Goal: Task Accomplishment & Management: Use online tool/utility

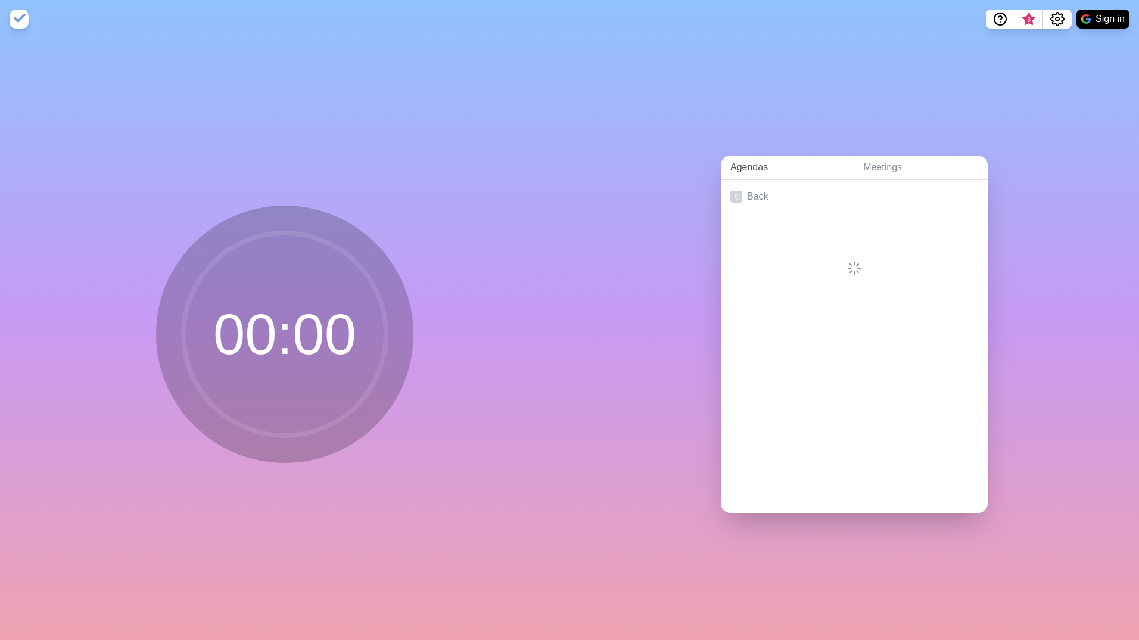
click at [741, 166] on link "Agendas" at bounding box center [787, 167] width 133 height 24
click at [867, 159] on link "Meetings" at bounding box center [920, 167] width 134 height 24
click at [750, 164] on link "Agendas" at bounding box center [787, 167] width 133 height 24
click at [730, 191] on icon at bounding box center [736, 197] width 12 height 12
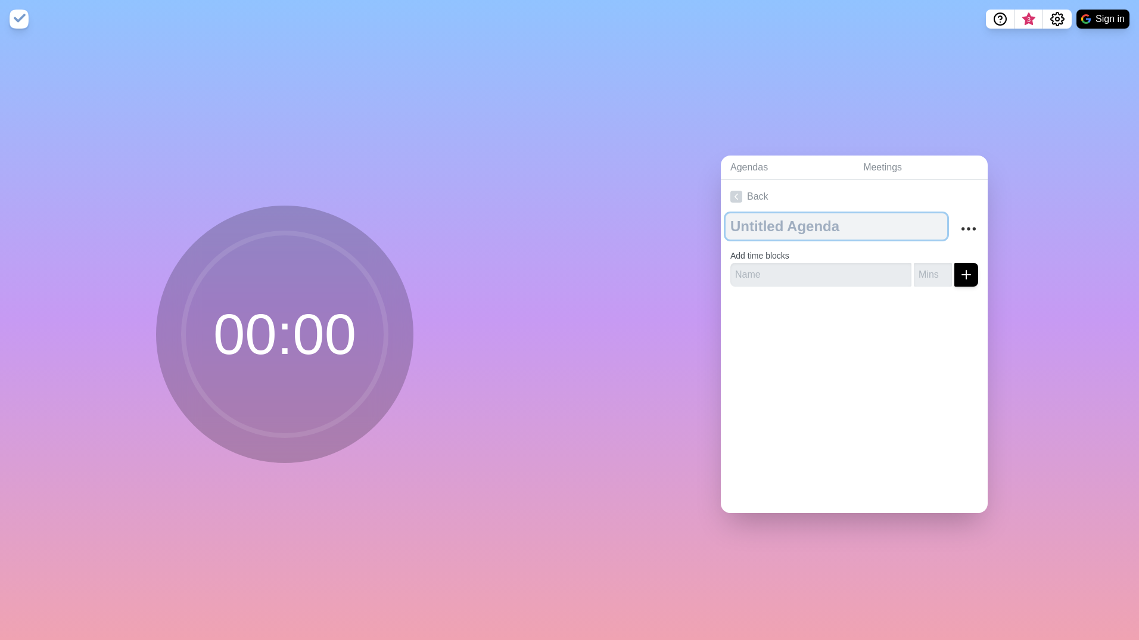
click at [741, 225] on textarea at bounding box center [836, 226] width 222 height 26
type textarea "Huddle"
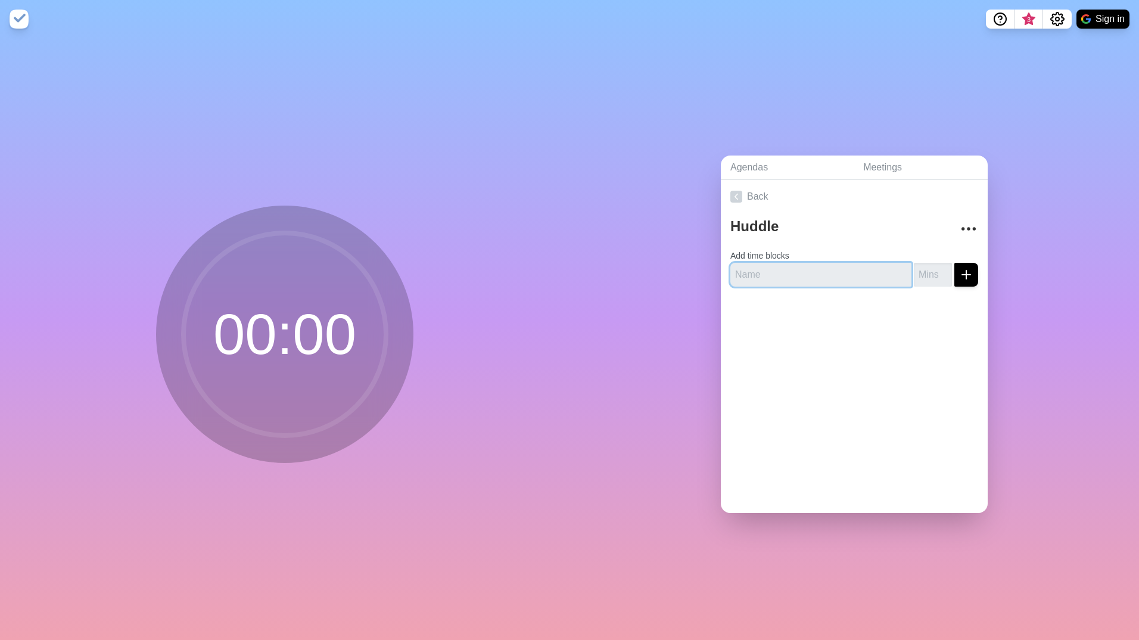
click at [769, 274] on input "text" at bounding box center [820, 275] width 181 height 24
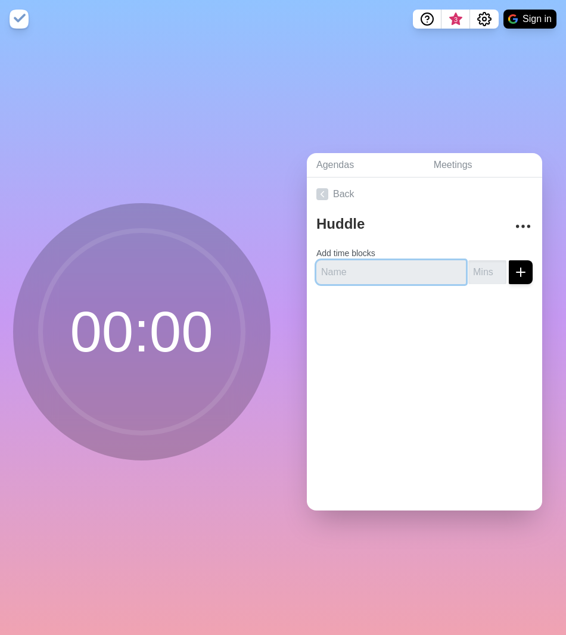
click at [336, 269] on input "text" at bounding box center [390, 272] width 149 height 24
type input "Executive"
click at [476, 269] on input "number" at bounding box center [487, 272] width 38 height 24
click at [479, 264] on input "1" at bounding box center [487, 272] width 38 height 24
type input "2"
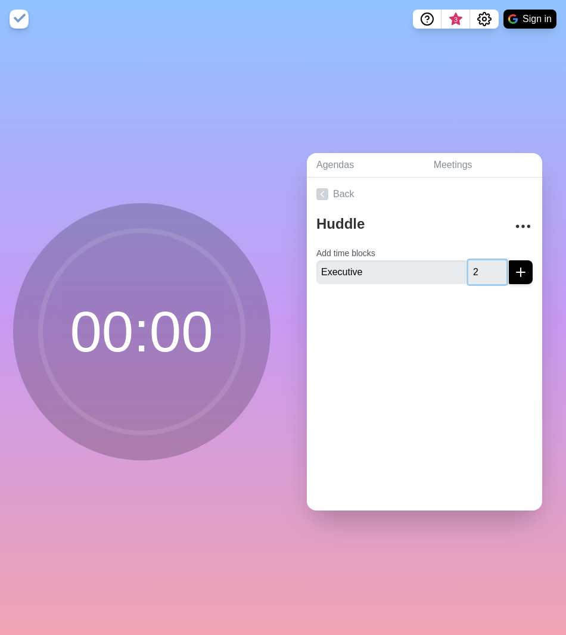
click at [479, 264] on input "2" at bounding box center [487, 272] width 38 height 24
click at [375, 269] on input "Executive" at bounding box center [390, 272] width 149 height 24
drag, startPoint x: 375, startPoint y: 269, endPoint x: 310, endPoint y: 269, distance: 65.5
click at [310, 269] on div "Huddle Add time blocks Executive 2" at bounding box center [424, 252] width 235 height 83
type input "Intro"
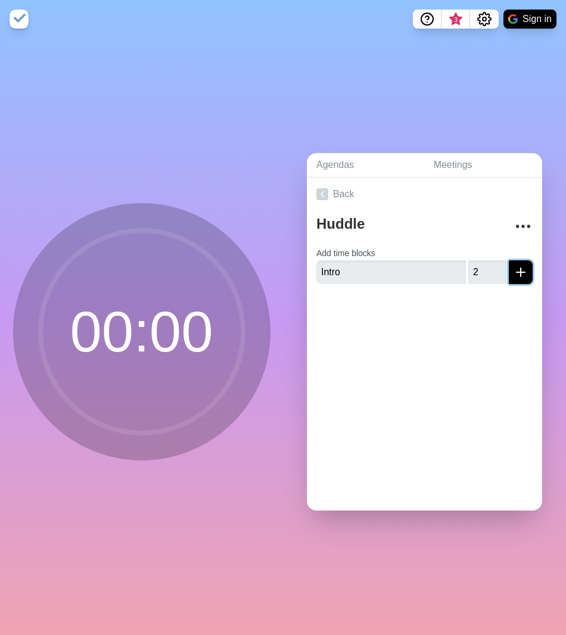
click at [513, 270] on icon "submit" at bounding box center [520, 272] width 14 height 14
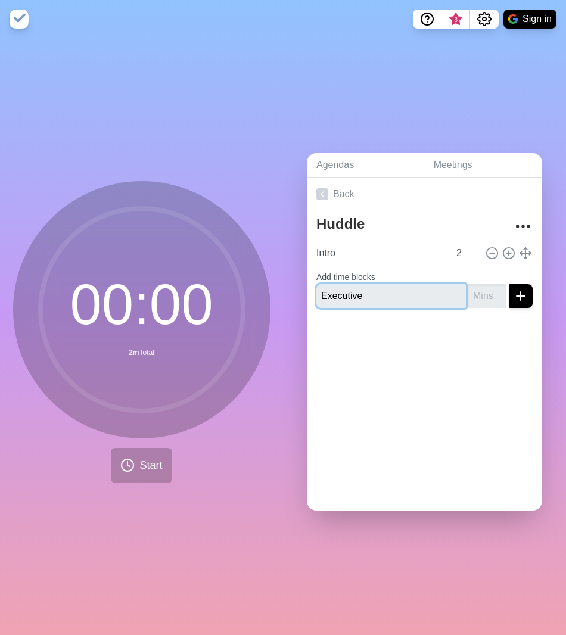
type input "Executive"
click at [481, 286] on input "1" at bounding box center [487, 296] width 38 height 24
type input "2"
click at [481, 286] on input "2" at bounding box center [487, 296] width 38 height 24
click at [513, 289] on icon "submit" at bounding box center [520, 296] width 14 height 14
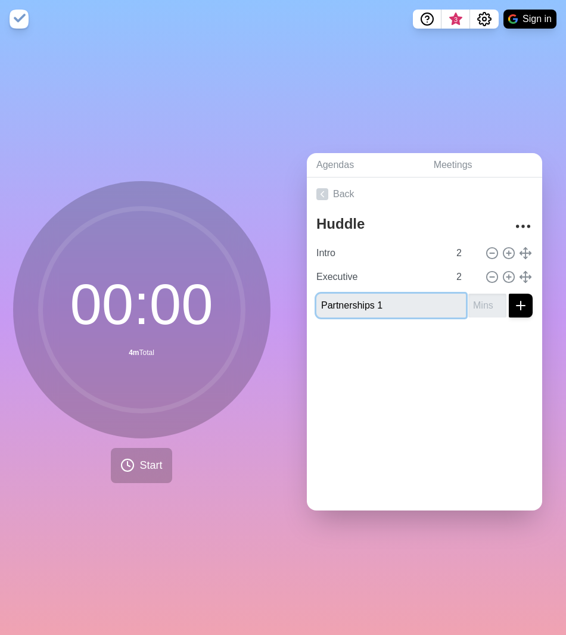
type input "Partnerships 1"
click at [516, 305] on line "submit" at bounding box center [520, 305] width 8 height 0
click at [483, 294] on input "1" at bounding box center [487, 306] width 38 height 24
type input "2"
click at [483, 294] on input "2" at bounding box center [487, 306] width 38 height 24
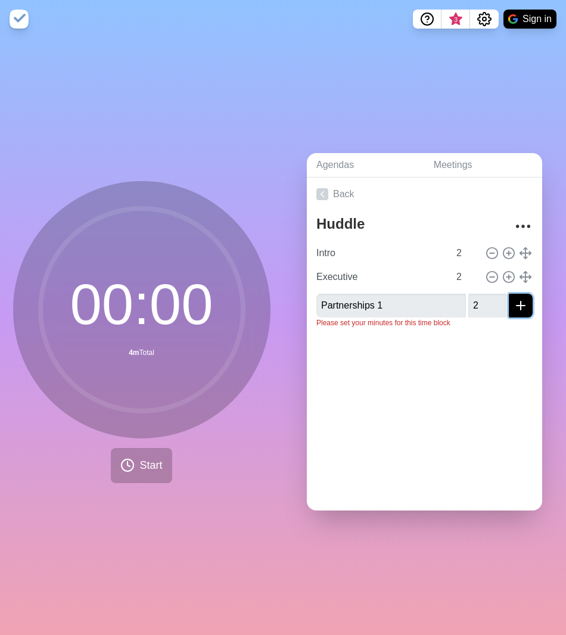
click at [513, 298] on icon "submit" at bounding box center [520, 305] width 14 height 14
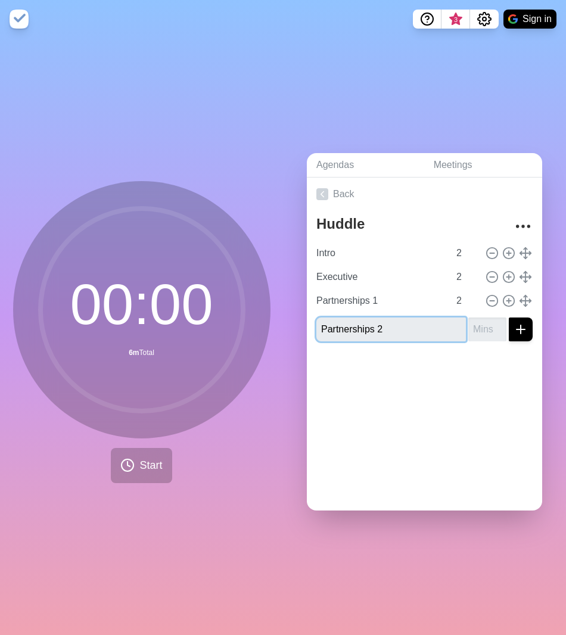
type input "Partnerships 2"
click at [484, 319] on input "1" at bounding box center [487, 329] width 38 height 24
type input "2"
click at [484, 319] on input "2" at bounding box center [487, 329] width 38 height 24
click at [513, 322] on icon "submit" at bounding box center [520, 329] width 14 height 14
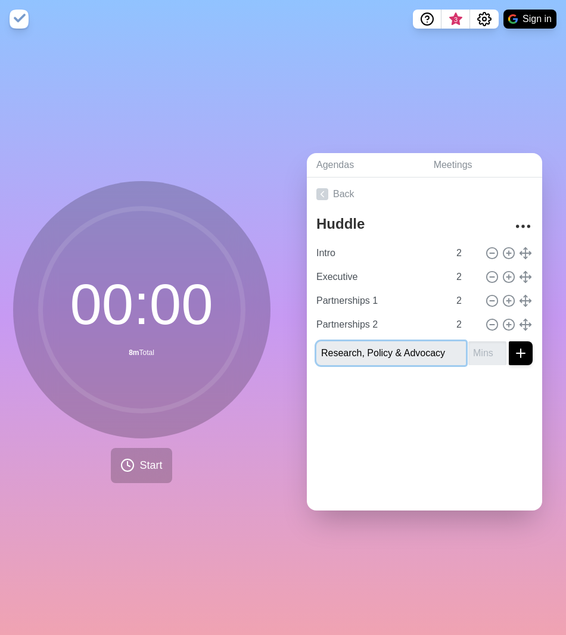
type input "Research, Policy & Advocacy"
click at [481, 347] on input "1" at bounding box center [487, 353] width 38 height 24
type input "2"
click at [481, 347] on input "2" at bounding box center [487, 353] width 38 height 24
click at [513, 346] on icon "submit" at bounding box center [520, 353] width 14 height 14
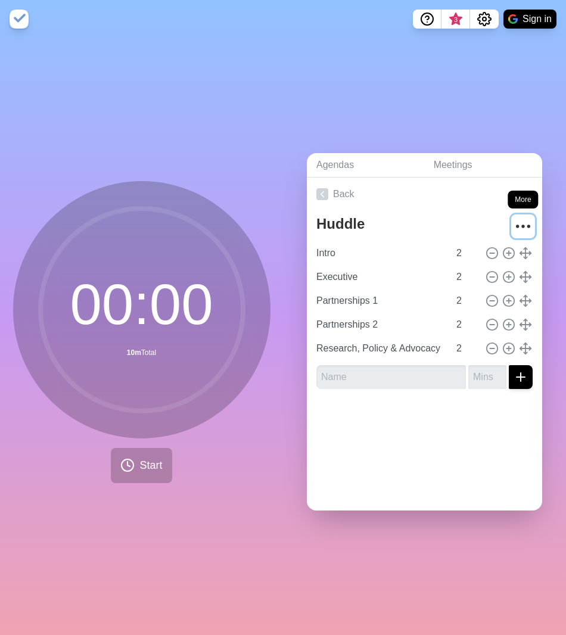
click at [522, 225] on circle "More" at bounding box center [523, 226] width 2 height 2
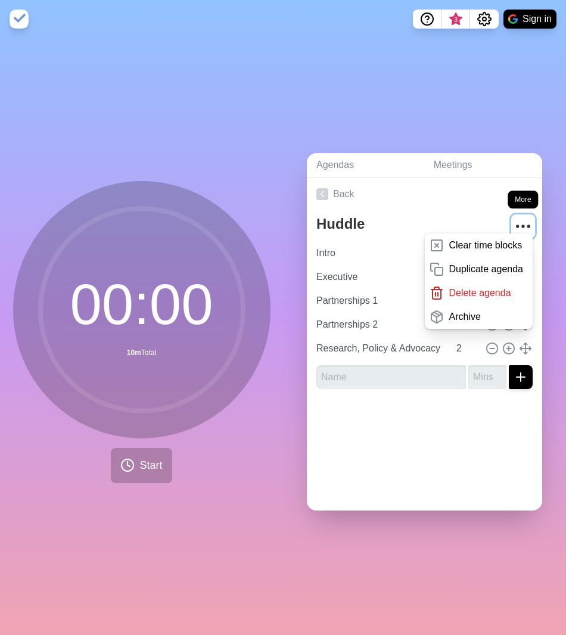
click at [522, 225] on circle "More" at bounding box center [523, 226] width 2 height 2
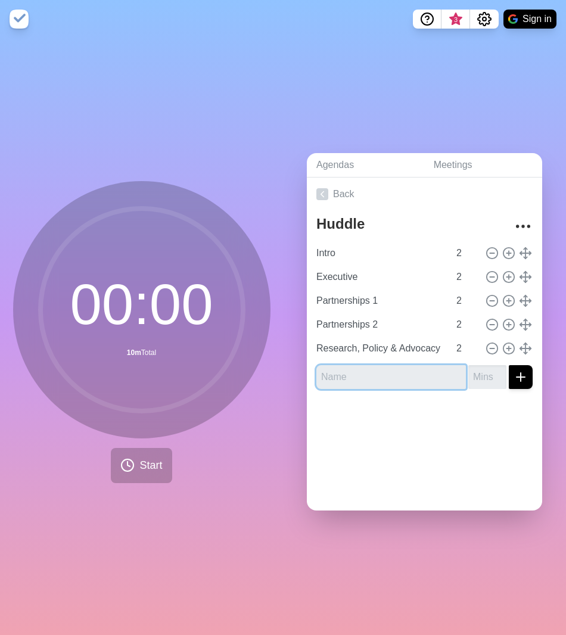
click at [369, 374] on input "text" at bounding box center [390, 377] width 149 height 24
type input "Equality Insights"
click at [481, 368] on input "1" at bounding box center [487, 377] width 38 height 24
type input "2"
click at [481, 368] on input "2" at bounding box center [487, 377] width 38 height 24
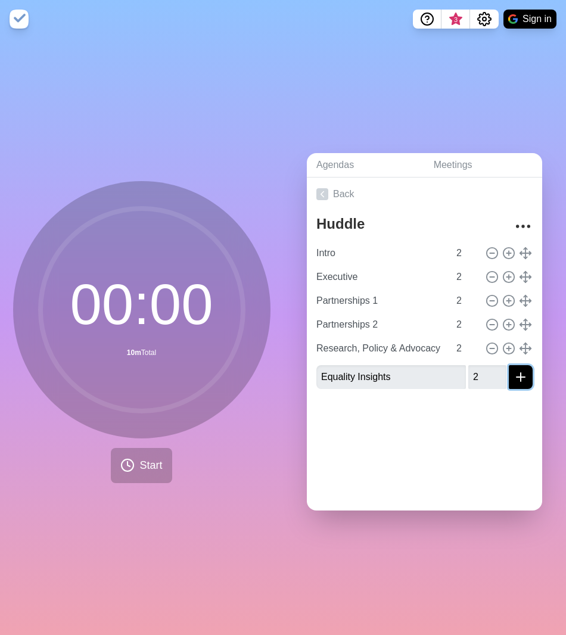
click at [513, 371] on icon "submit" at bounding box center [520, 377] width 14 height 14
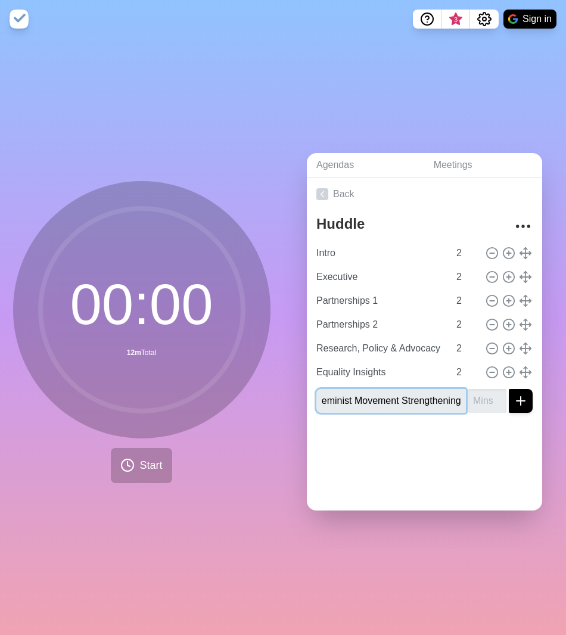
scroll to position [0, 23]
type input "Feminist Movement Strengthening"
click at [481, 394] on input "1" at bounding box center [487, 401] width 38 height 24
type input "2"
click at [481, 394] on input "2" at bounding box center [487, 401] width 38 height 24
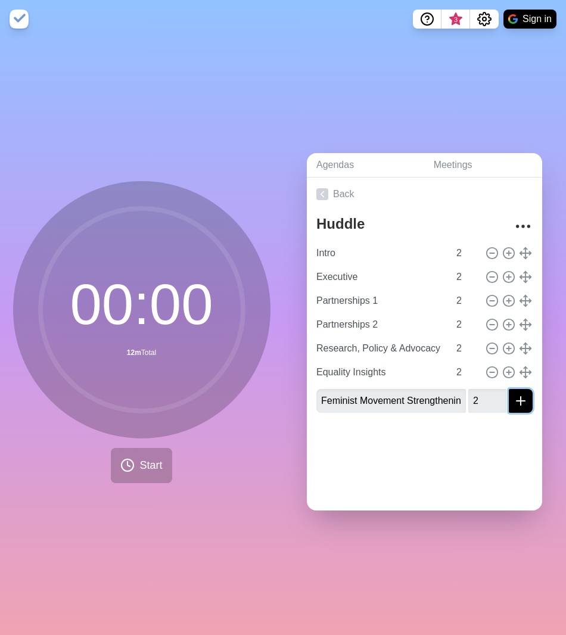
click at [513, 397] on icon "submit" at bounding box center [520, 401] width 14 height 14
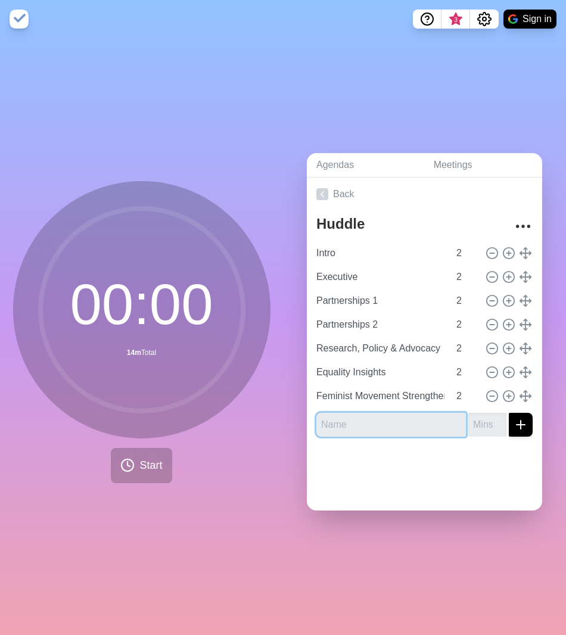
scroll to position [0, 0]
type input "Relationships"
click at [481, 416] on input "1" at bounding box center [487, 425] width 38 height 24
type input "2"
click at [481, 416] on input "2" at bounding box center [487, 425] width 38 height 24
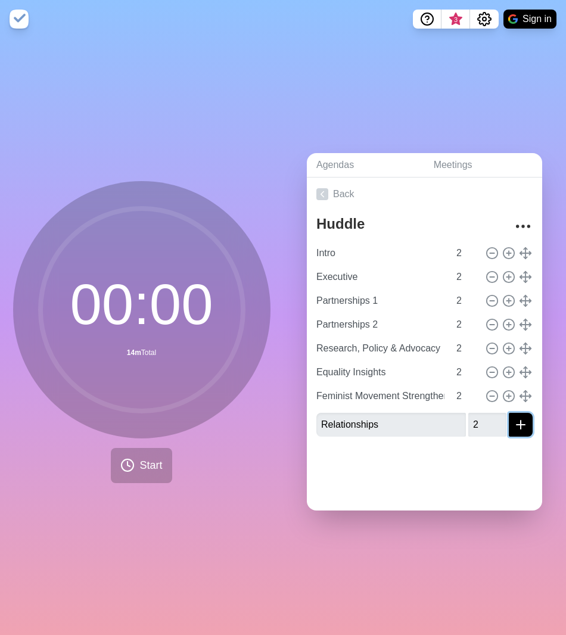
click at [513, 417] on icon "submit" at bounding box center [520, 424] width 14 height 14
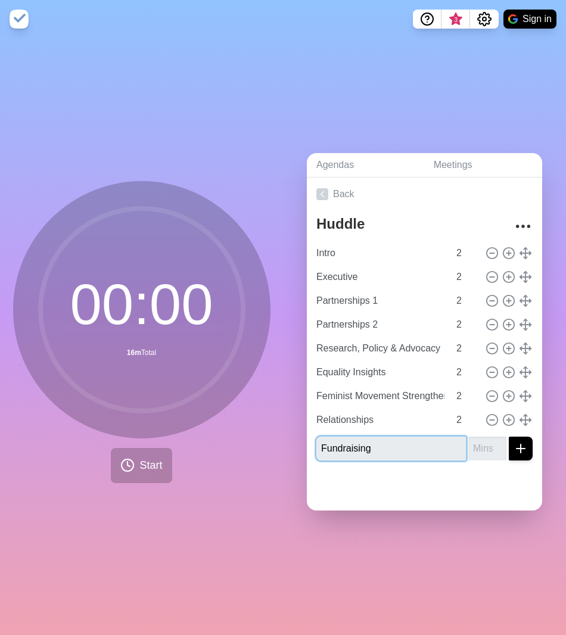
type input "Fundraising"
click at [481, 438] on input "1" at bounding box center [487, 448] width 38 height 24
type input "2"
click at [481, 438] on input "2" at bounding box center [487, 448] width 38 height 24
click at [520, 444] on line "submit" at bounding box center [520, 448] width 0 height 8
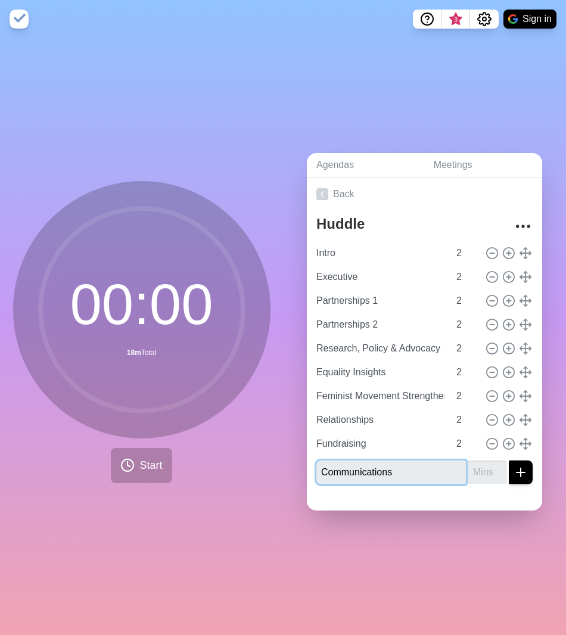
type input "Communications"
click at [481, 463] on input "1" at bounding box center [487, 472] width 38 height 24
type input "2"
click at [481, 463] on input "2" at bounding box center [487, 472] width 38 height 24
click at [509, 465] on button "submit" at bounding box center [521, 472] width 24 height 24
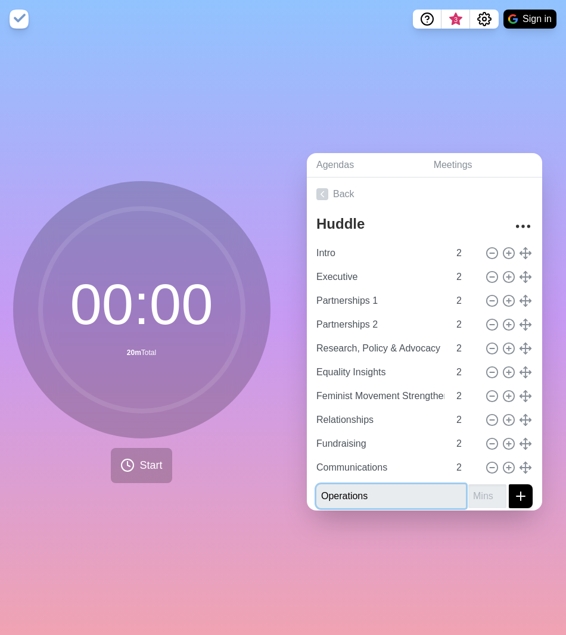
type input "Operations"
click at [481, 487] on input "1" at bounding box center [487, 496] width 38 height 24
type input "2"
click at [482, 487] on input "2" at bounding box center [487, 496] width 38 height 24
click at [520, 492] on line "submit" at bounding box center [520, 496] width 0 height 8
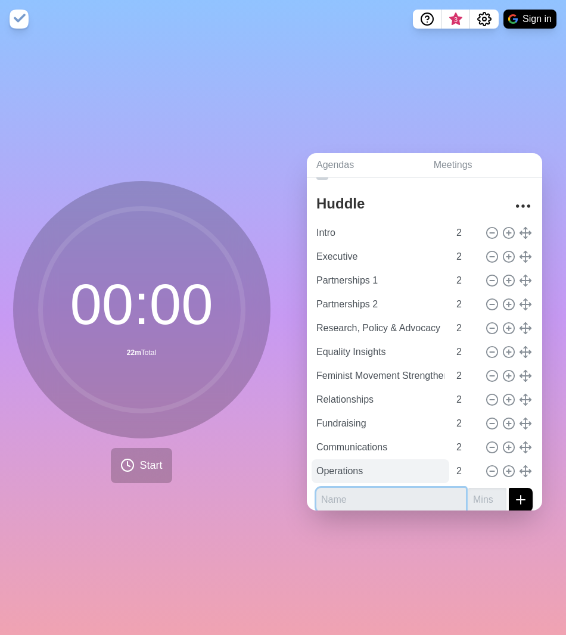
scroll to position [30, 0]
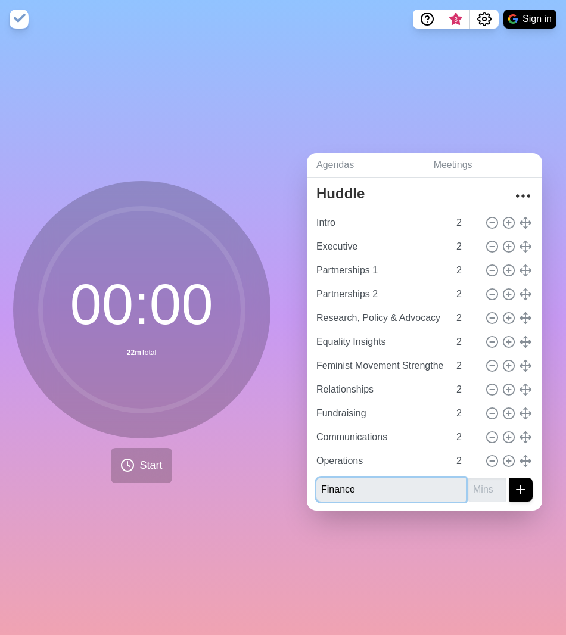
type input "Finance"
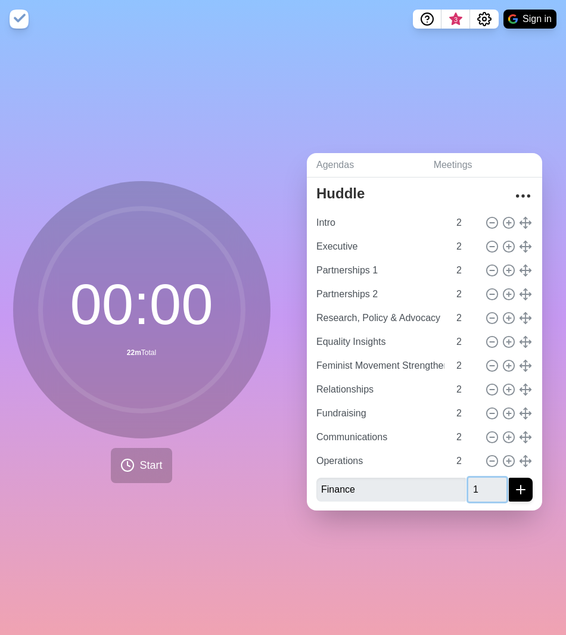
click at [481, 481] on input "1" at bounding box center [487, 490] width 38 height 24
type input "2"
click at [481, 481] on input "2" at bounding box center [487, 490] width 38 height 24
click at [516, 489] on line "submit" at bounding box center [520, 489] width 8 height 0
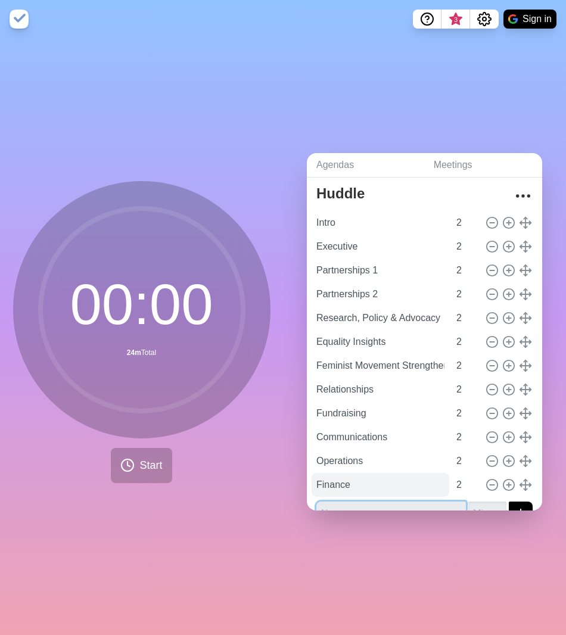
scroll to position [54, 0]
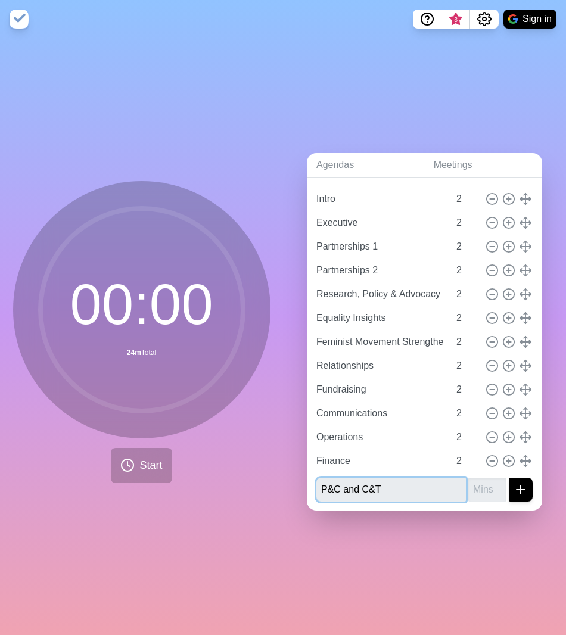
type input "P&C and C&T"
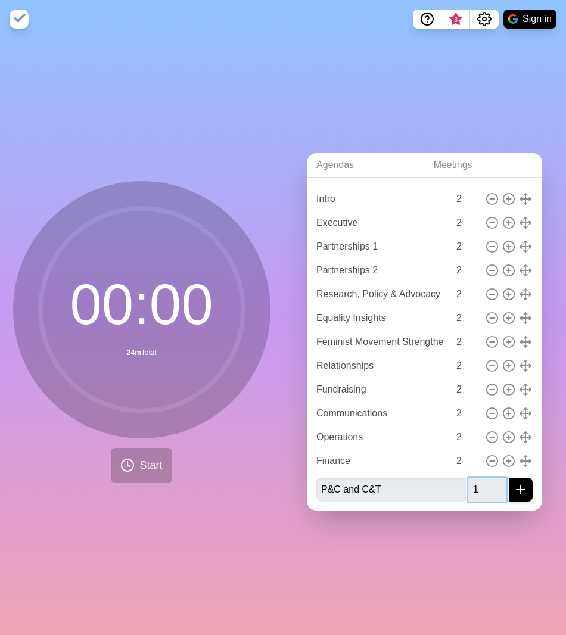
click at [481, 482] on input "1" at bounding box center [487, 490] width 38 height 24
type input "2"
click at [481, 482] on input "2" at bounding box center [487, 490] width 38 height 24
click at [520, 485] on line "submit" at bounding box center [520, 489] width 0 height 8
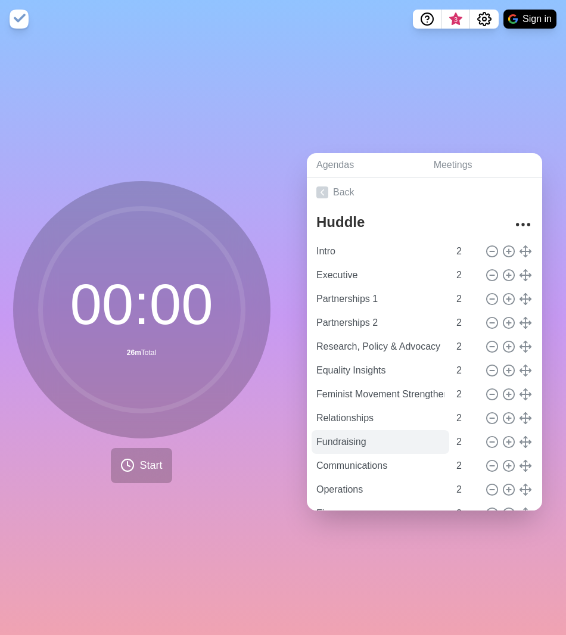
scroll to position [0, 0]
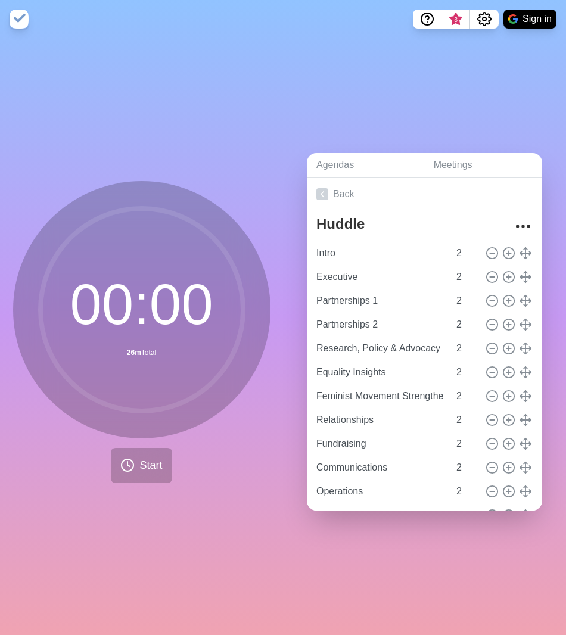
click at [158, 84] on div "00 : 00 26m Total Start" at bounding box center [141, 336] width 283 height 597
click at [335, 245] on input "Intro" at bounding box center [380, 253] width 138 height 24
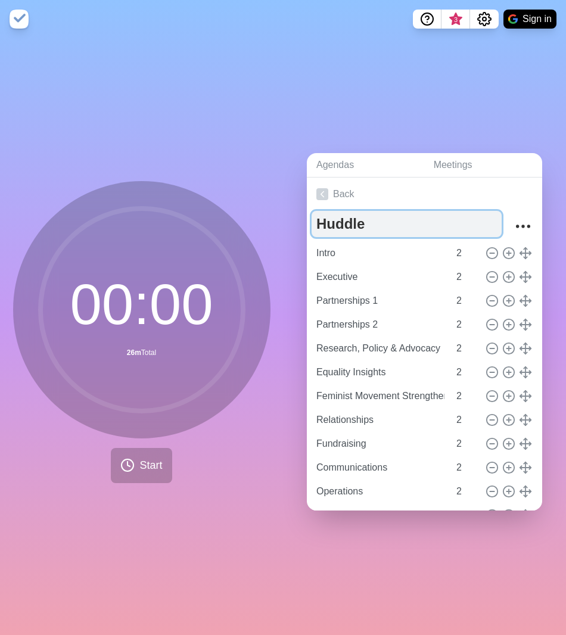
click at [354, 219] on textarea "Huddle" at bounding box center [406, 224] width 190 height 26
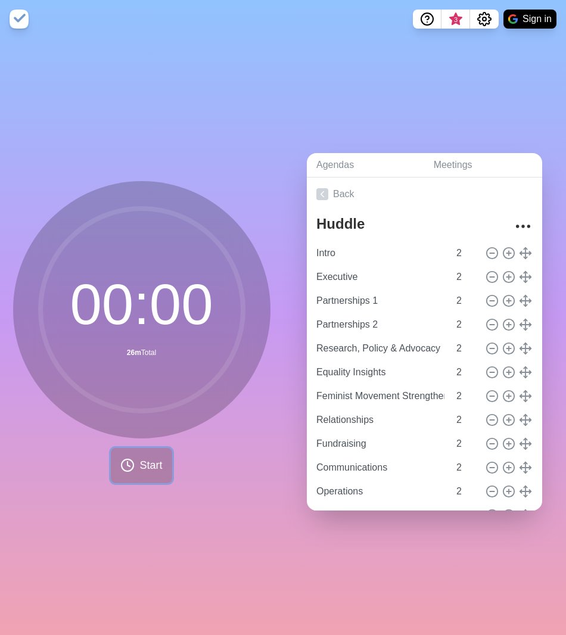
click at [130, 458] on button "Start" at bounding box center [141, 465] width 61 height 35
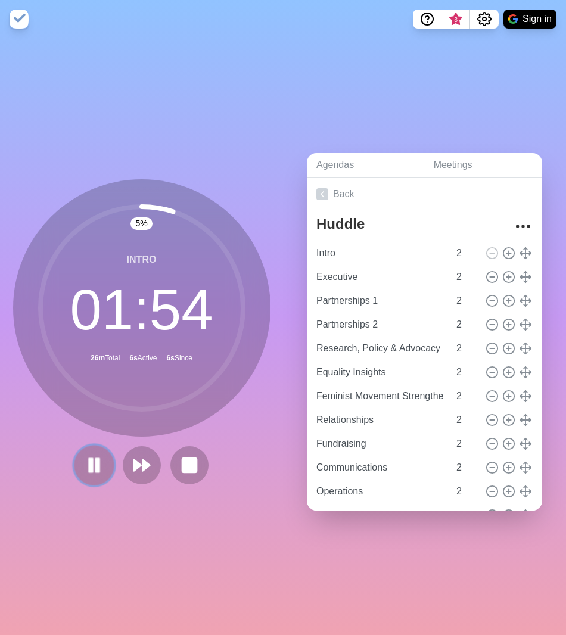
click at [79, 458] on button at bounding box center [94, 465] width 40 height 40
click at [187, 455] on icon at bounding box center [189, 465] width 20 height 20
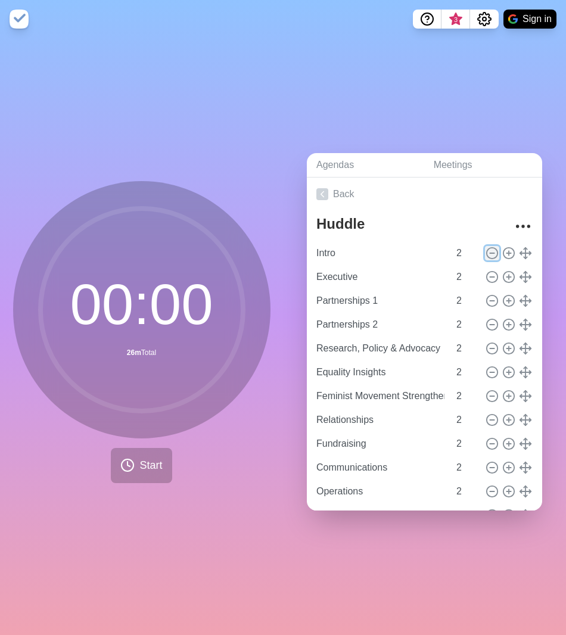
click at [485, 247] on icon at bounding box center [491, 253] width 13 height 13
type input "Executive"
type input "Partnerships 1"
type input "Partnerships 2"
type input "Research, Policy & Advocacy"
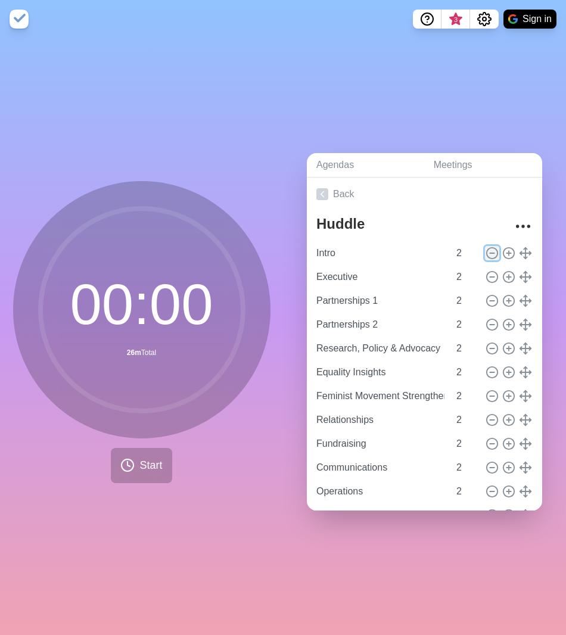
type input "Equality Insights"
type input "Feminist Movement Strengthening"
type input "Relationships"
type input "Fundraising"
type input "Communications"
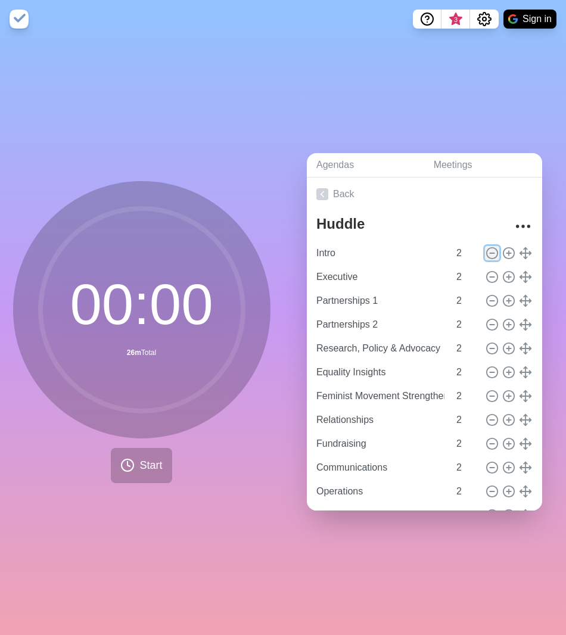
type input "Operations"
type input "Finance"
type input "P&C and C&T"
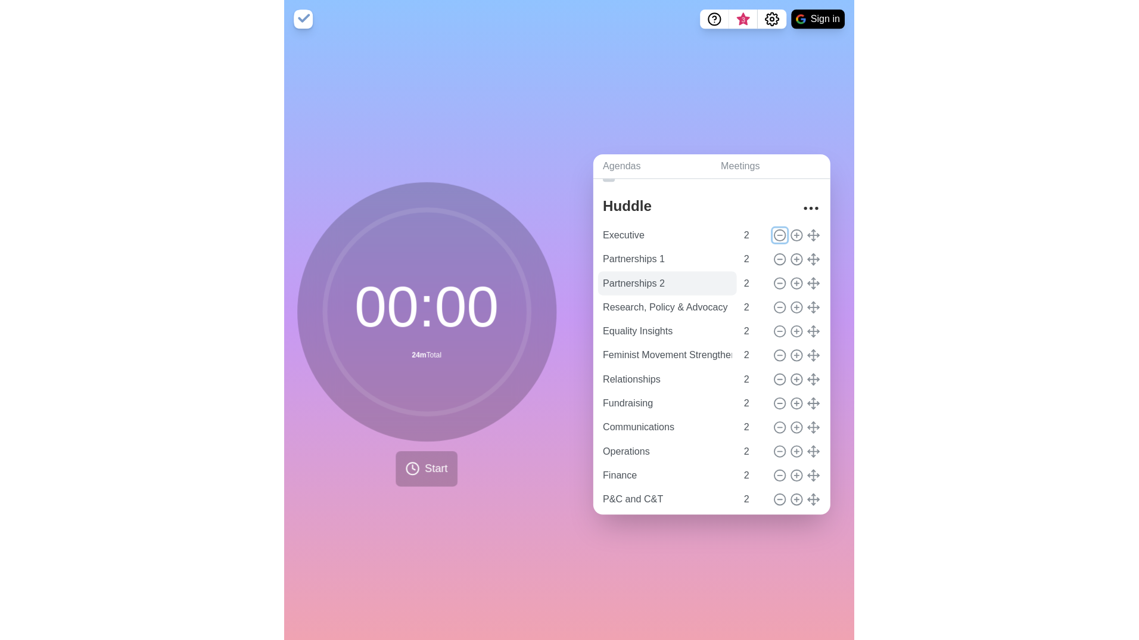
scroll to position [54, 0]
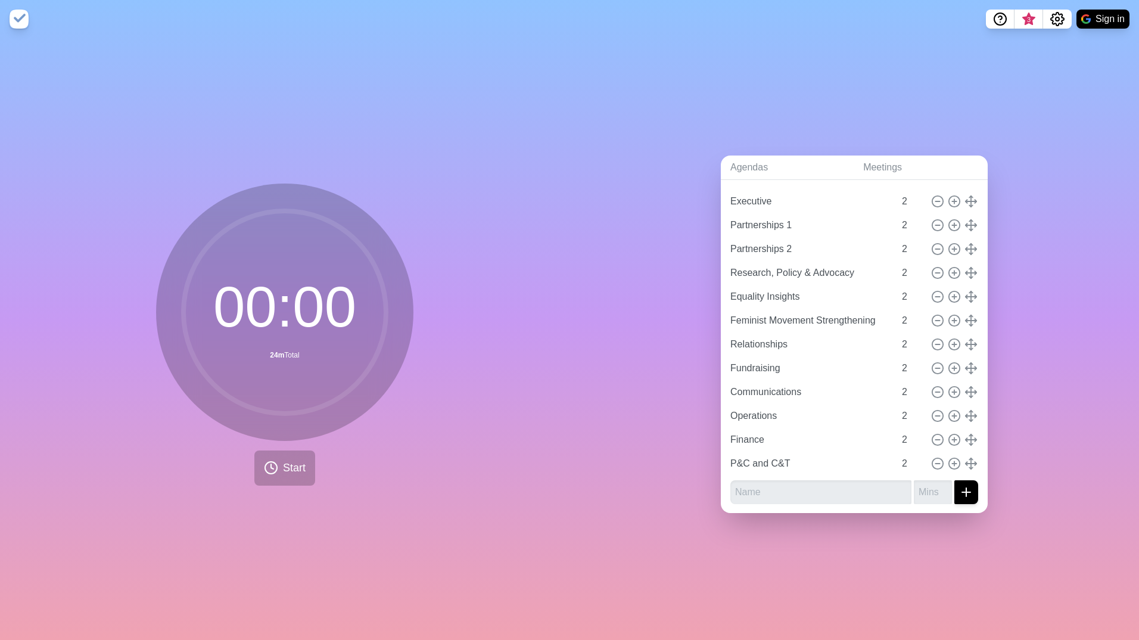
click at [540, 391] on div "00 : 00 24m Total Start" at bounding box center [284, 338] width 569 height 601
